Goal: Task Accomplishment & Management: Manage account settings

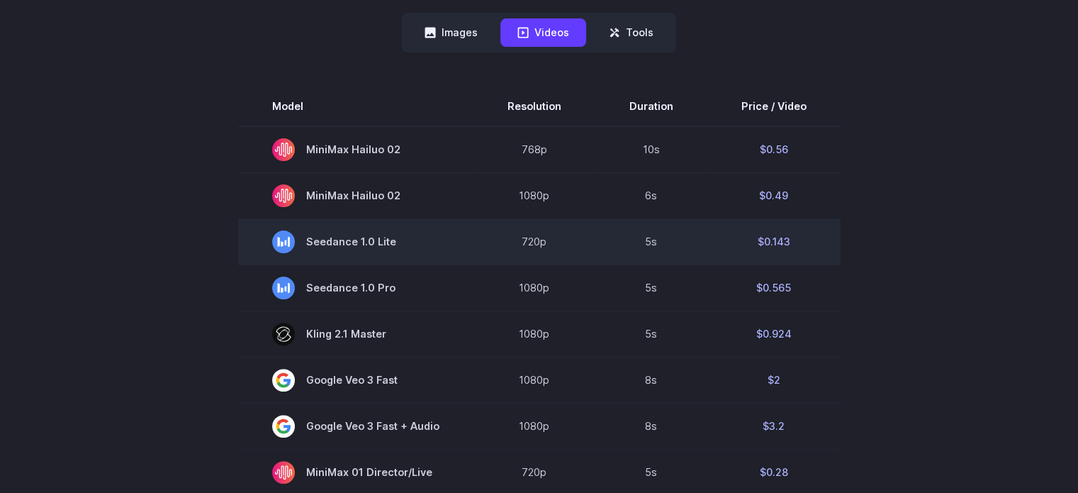
scroll to position [355, 0]
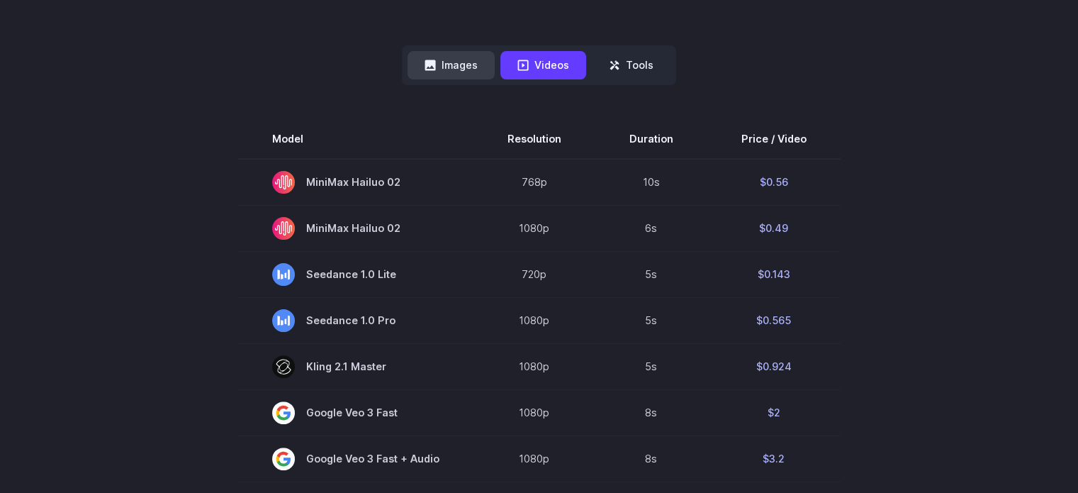
click at [464, 60] on button "Images" at bounding box center [451, 65] width 87 height 28
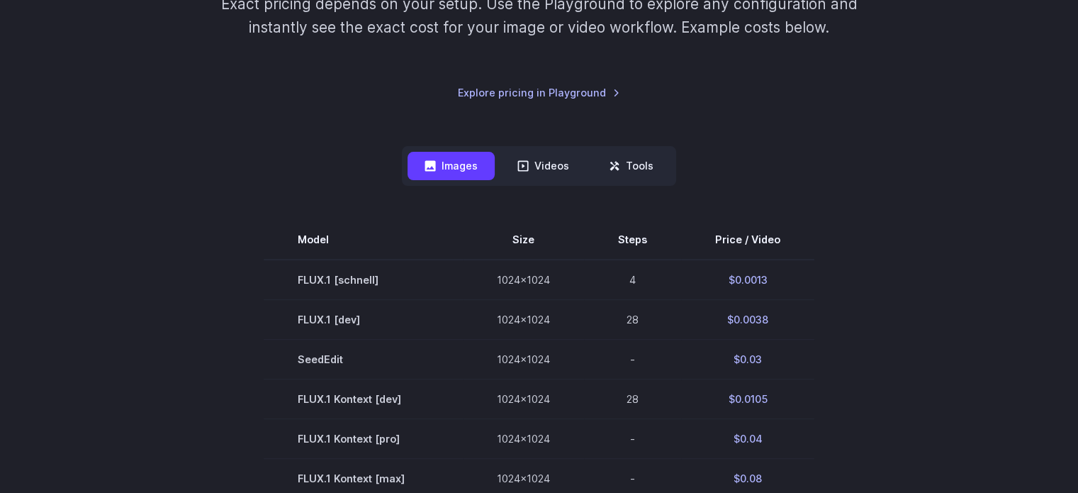
scroll to position [0, 0]
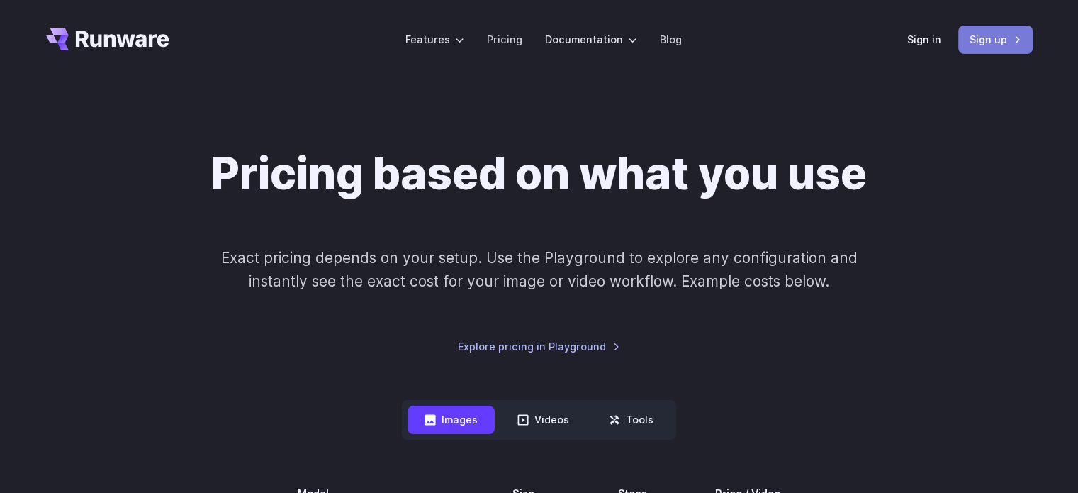
click at [981, 42] on link "Sign up" at bounding box center [996, 40] width 74 height 28
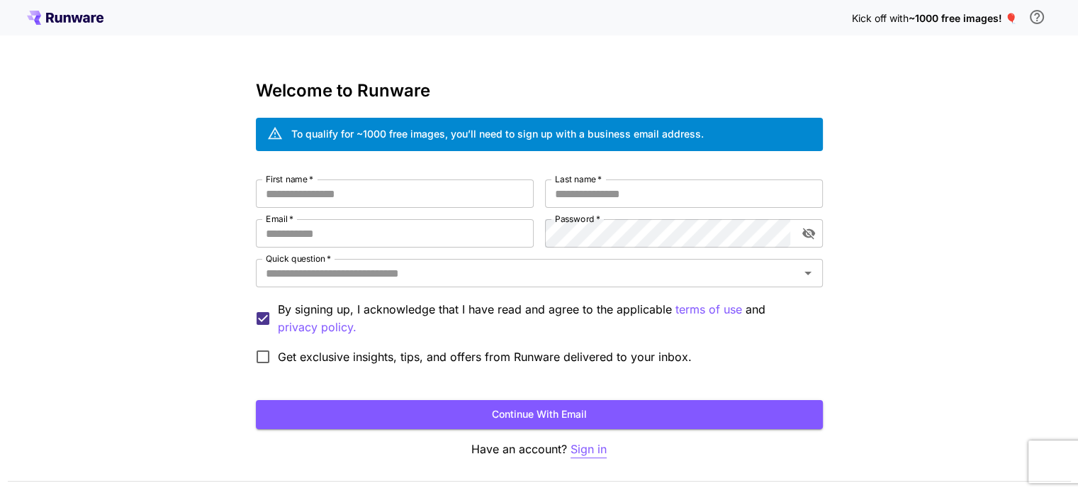
click at [584, 452] on p "Sign in" at bounding box center [589, 449] width 36 height 18
